Goal: Transaction & Acquisition: Book appointment/travel/reservation

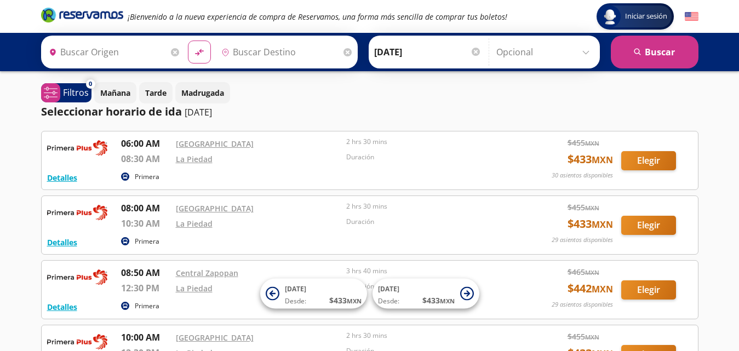
type input "[GEOGRAPHIC_DATA], [GEOGRAPHIC_DATA]"
type input "La [PERSON_NAME], [GEOGRAPHIC_DATA]"
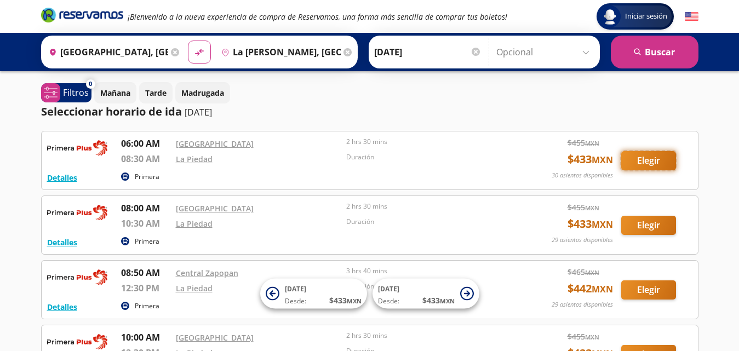
click at [665, 158] on button "Elegir" at bounding box center [649, 160] width 55 height 19
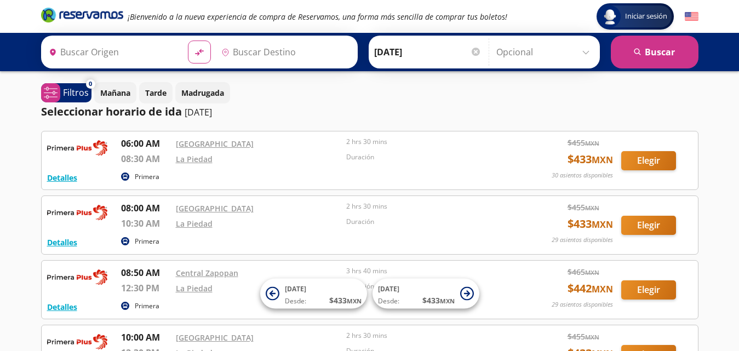
type input "[GEOGRAPHIC_DATA], [GEOGRAPHIC_DATA]"
type input "La [PERSON_NAME], [GEOGRAPHIC_DATA]"
